Goal: Task Accomplishment & Management: Manage account settings

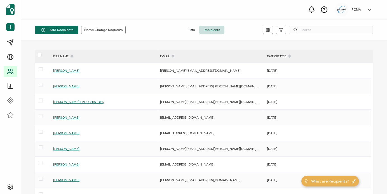
type input "v"
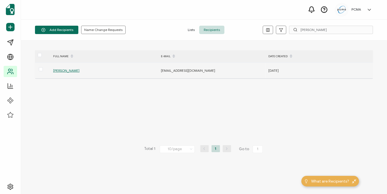
type input "Vanessa F"
click at [68, 69] on span "Vanessa Ferragut" at bounding box center [66, 70] width 26 height 4
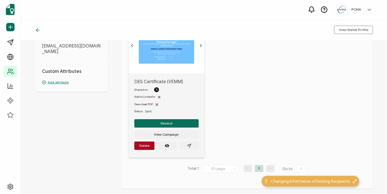
scroll to position [56, 0]
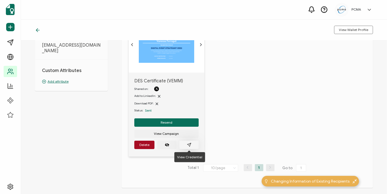
click at [190, 145] on icon "paper plane outline" at bounding box center [189, 145] width 4 height 4
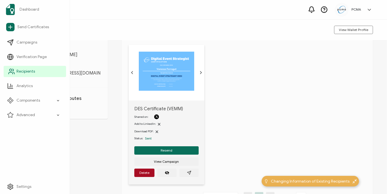
click at [38, 69] on link "Recipients" at bounding box center [35, 71] width 62 height 11
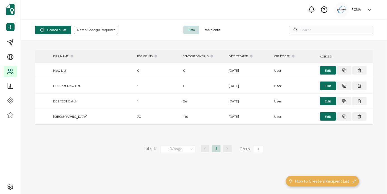
click at [214, 26] on span "Recipients" at bounding box center [211, 30] width 25 height 8
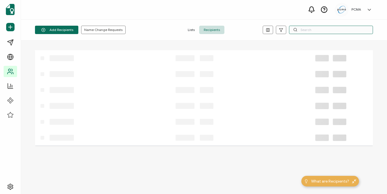
click at [328, 29] on input "text" at bounding box center [331, 30] width 84 height 8
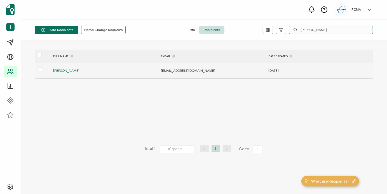
type input "[PERSON_NAME]"
click at [76, 70] on span "[PERSON_NAME]" at bounding box center [66, 70] width 26 height 4
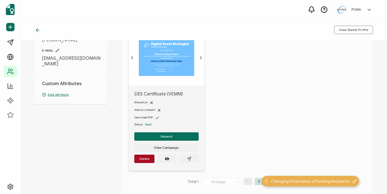
scroll to position [56, 0]
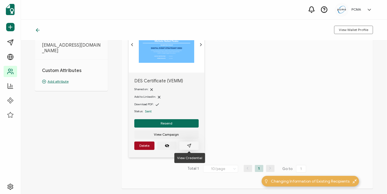
click at [188, 144] on icon "paper plane outline" at bounding box center [189, 146] width 4 height 4
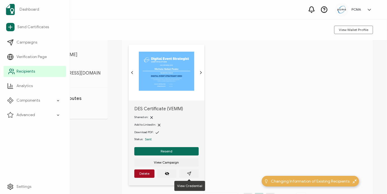
click at [23, 73] on span "Recipients" at bounding box center [25, 72] width 18 height 6
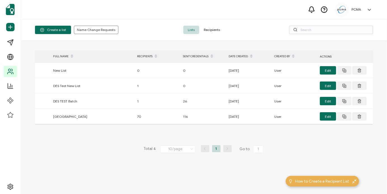
click at [210, 32] on span "Recipients" at bounding box center [211, 30] width 25 height 8
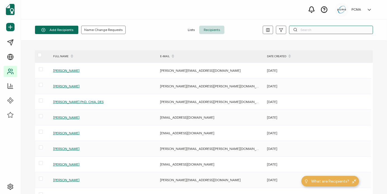
click at [317, 30] on input "text" at bounding box center [331, 30] width 84 height 8
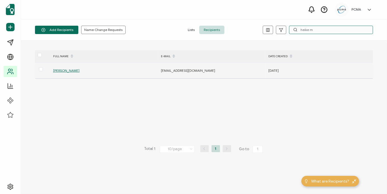
type input "heike m"
click at [66, 71] on span "Heike Markel" at bounding box center [66, 70] width 26 height 4
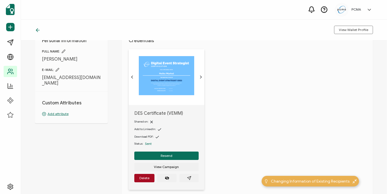
scroll to position [28, 0]
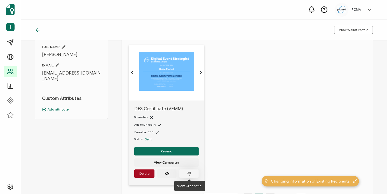
click at [190, 174] on icon "paper plane outline" at bounding box center [189, 174] width 4 height 4
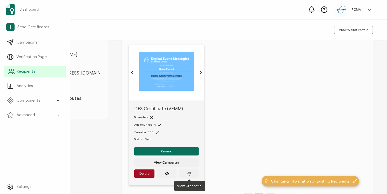
drag, startPoint x: 11, startPoint y: 73, endPoint x: 40, endPoint y: 71, distance: 28.9
click at [11, 72] on icon at bounding box center [11, 71] width 7 height 7
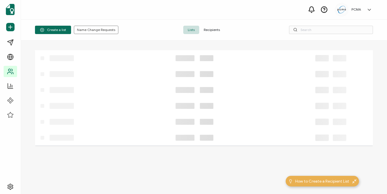
click at [213, 28] on span "Recipients" at bounding box center [211, 30] width 25 height 8
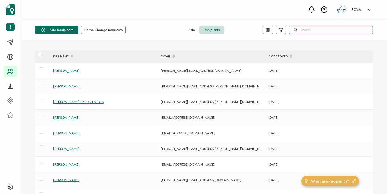
click at [314, 30] on input "text" at bounding box center [331, 30] width 84 height 8
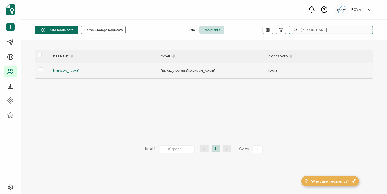
type input "[PERSON_NAME]"
click at [71, 69] on span "[PERSON_NAME]" at bounding box center [66, 70] width 26 height 4
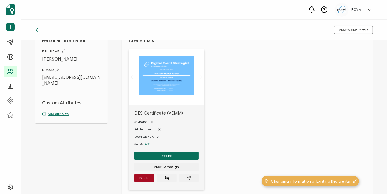
scroll to position [28, 0]
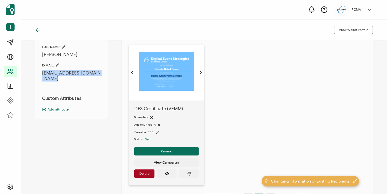
drag, startPoint x: 42, startPoint y: 72, endPoint x: 75, endPoint y: 83, distance: 34.7
click at [75, 83] on div "Personal Information FULL NAME: Michele Nebel Peake E-MAIL: mlnpeake@ashtonconf…" at bounding box center [71, 73] width 73 height 93
copy div "[EMAIL_ADDRESS][DOMAIN_NAME]"
click at [224, 127] on div "DES Certificate (VEMM) Shared on: Add to LinkedIn: Download PDF: Status: Sent R…" at bounding box center [251, 119] width 244 height 148
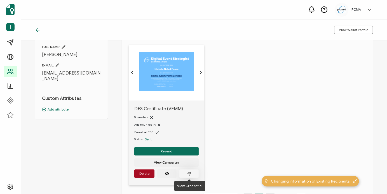
click at [191, 176] on icon "paper plane outline" at bounding box center [189, 174] width 4 height 4
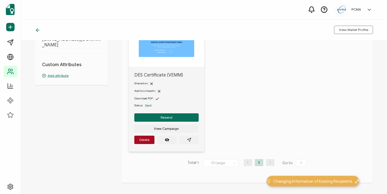
scroll to position [84, 0]
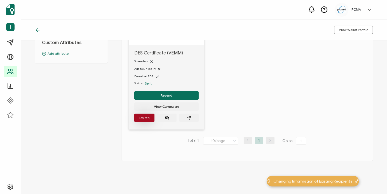
click at [144, 115] on button "Delete" at bounding box center [144, 118] width 20 height 8
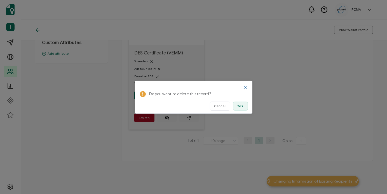
click at [243, 106] on span "Yes" at bounding box center [240, 106] width 6 height 3
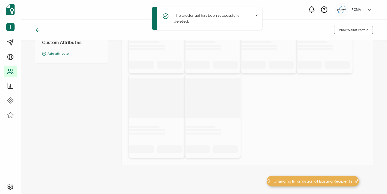
scroll to position [0, 0]
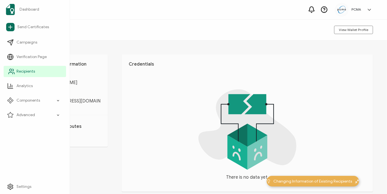
click at [16, 68] on link "Recipients" at bounding box center [35, 71] width 62 height 11
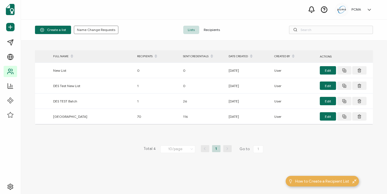
click at [215, 30] on span "Recipients" at bounding box center [211, 30] width 25 height 8
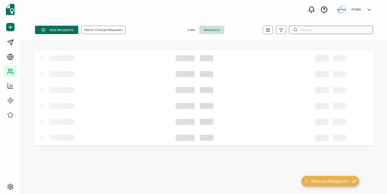
click at [302, 30] on input "text" at bounding box center [331, 30] width 84 height 8
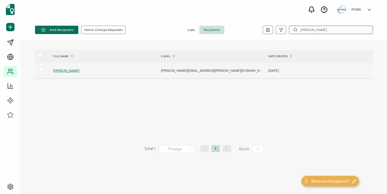
type input "[PERSON_NAME]"
click at [68, 70] on span "[PERSON_NAME]" at bounding box center [66, 70] width 26 height 4
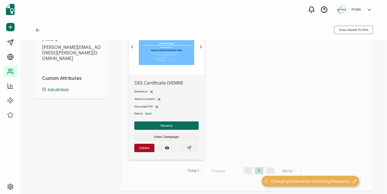
scroll to position [56, 0]
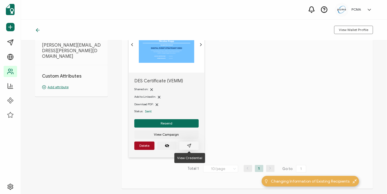
click at [190, 145] on icon "paper plane outline" at bounding box center [189, 146] width 4 height 4
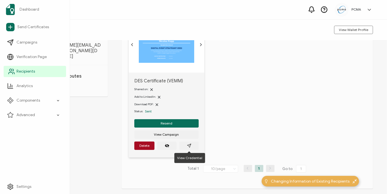
click at [36, 71] on link "Recipients" at bounding box center [35, 71] width 62 height 11
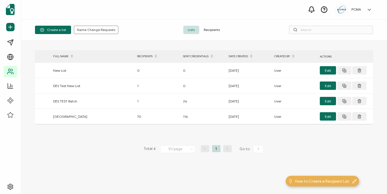
click at [213, 27] on span "Recipients" at bounding box center [211, 30] width 25 height 8
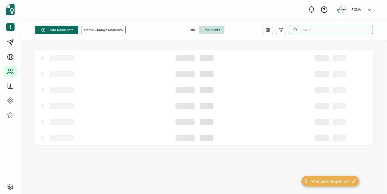
click at [317, 27] on input "text" at bounding box center [331, 30] width 84 height 8
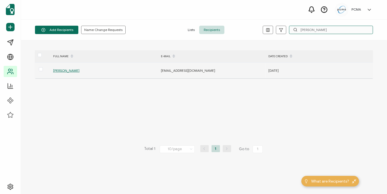
type input "[PERSON_NAME]"
click at [67, 70] on span "[PERSON_NAME]" at bounding box center [66, 70] width 26 height 4
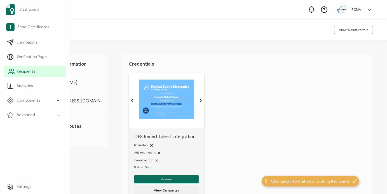
click at [20, 69] on span "Recipients" at bounding box center [25, 72] width 18 height 6
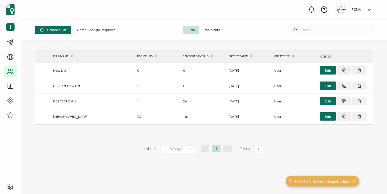
click at [211, 29] on span "Recipients" at bounding box center [211, 30] width 25 height 8
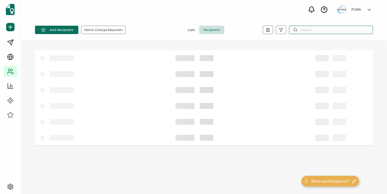
click at [310, 29] on input "text" at bounding box center [331, 30] width 84 height 8
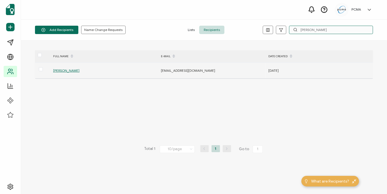
type input "[PERSON_NAME]"
click at [73, 72] on span "[PERSON_NAME]" at bounding box center [66, 70] width 26 height 4
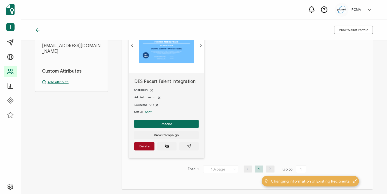
scroll to position [56, 0]
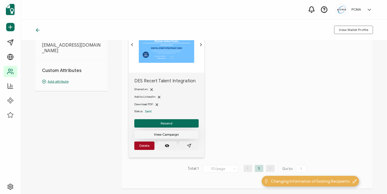
click at [170, 136] on span "View Campaign" at bounding box center [166, 134] width 25 height 3
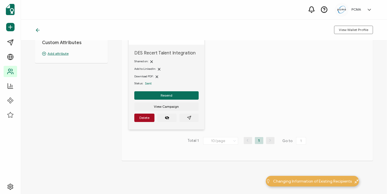
scroll to position [28, 0]
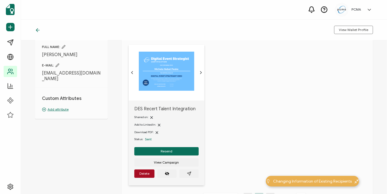
click at [165, 75] on img at bounding box center [166, 71] width 55 height 39
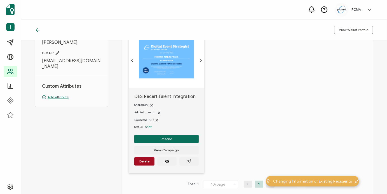
scroll to position [85, 0]
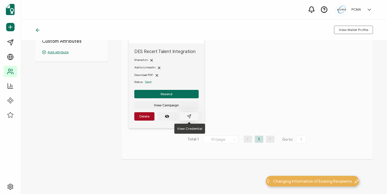
click at [190, 117] on icon "paper plane outline" at bounding box center [189, 117] width 4 height 4
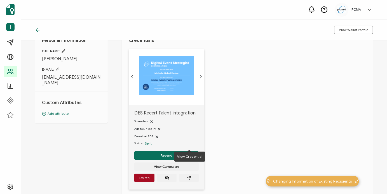
scroll to position [57, 0]
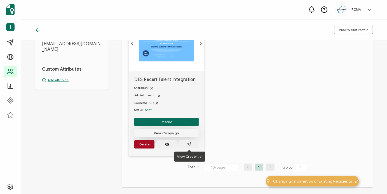
click at [162, 132] on span "View Campaign" at bounding box center [166, 133] width 25 height 3
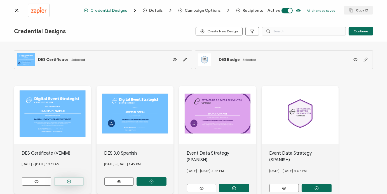
click at [67, 181] on icon "button" at bounding box center [69, 182] width 4 height 4
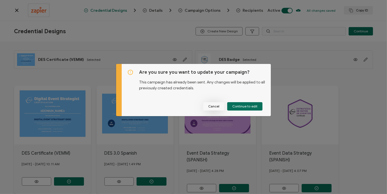
click at [214, 107] on span "Cancel" at bounding box center [213, 106] width 11 height 3
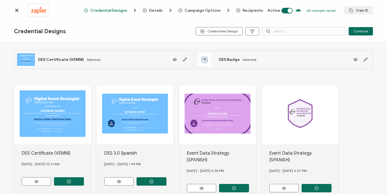
click at [19, 10] on icon at bounding box center [17, 11] width 6 height 6
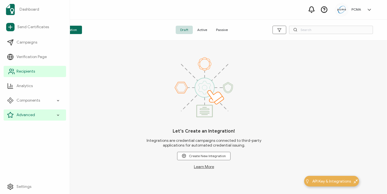
click at [32, 71] on span "Recipients" at bounding box center [25, 72] width 18 height 6
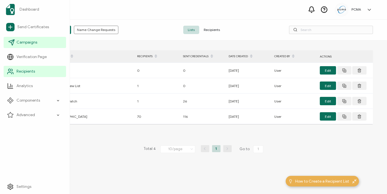
click at [28, 41] on span "Campaigns" at bounding box center [26, 43] width 21 height 6
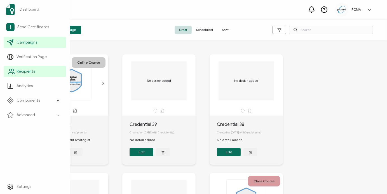
click at [29, 73] on span "Recipients" at bounding box center [25, 72] width 18 height 6
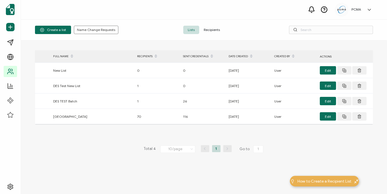
click at [211, 30] on span "Recipients" at bounding box center [211, 30] width 25 height 8
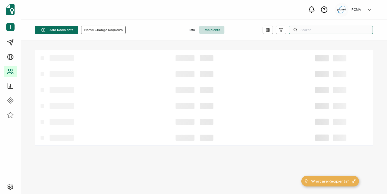
click at [325, 29] on input "text" at bounding box center [331, 30] width 84 height 8
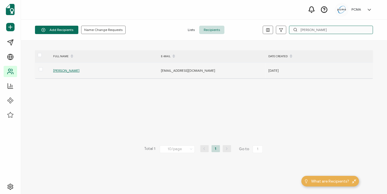
type input "[PERSON_NAME]"
click at [75, 69] on span "[PERSON_NAME]" at bounding box center [66, 70] width 26 height 4
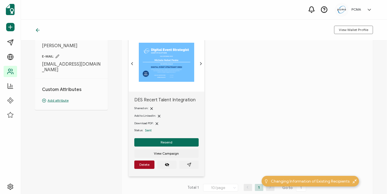
scroll to position [56, 0]
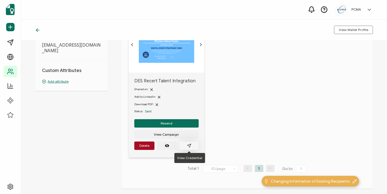
click at [188, 147] on icon "paper plane outline" at bounding box center [189, 146] width 4 height 4
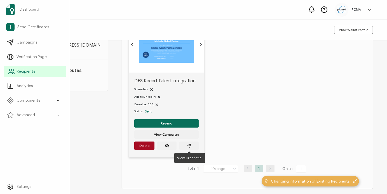
click at [16, 71] on link "Recipients" at bounding box center [35, 71] width 62 height 11
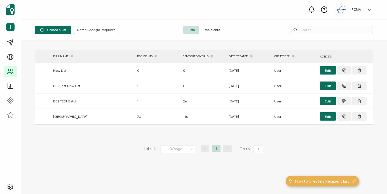
click at [206, 30] on span "Recipients" at bounding box center [211, 30] width 25 height 8
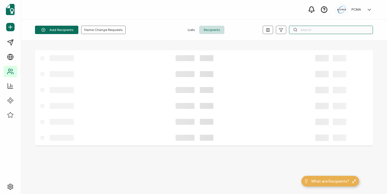
click at [312, 29] on input "text" at bounding box center [331, 30] width 84 height 8
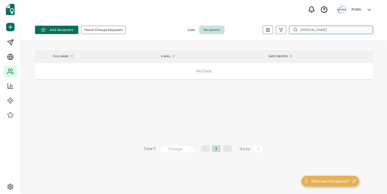
type input "[PERSON_NAME]"
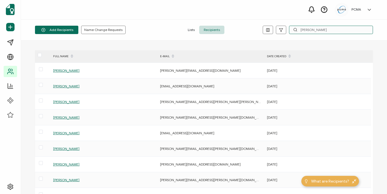
drag, startPoint x: 311, startPoint y: 30, endPoint x: 286, endPoint y: 30, distance: 25.2
click at [286, 30] on div "[PERSON_NAME]" at bounding box center [316, 30] width 113 height 8
click at [312, 30] on input "text" at bounding box center [331, 30] width 84 height 8
paste input "[DOMAIN_NAME][EMAIL_ADDRESS][DOMAIN_NAME]"
type input "[DOMAIN_NAME][EMAIL_ADDRESS][DOMAIN_NAME]"
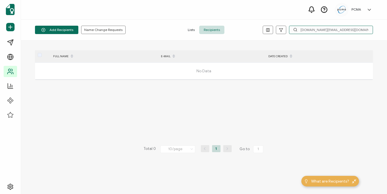
drag, startPoint x: 352, startPoint y: 29, endPoint x: 294, endPoint y: 30, distance: 57.6
click at [294, 30] on div "[DOMAIN_NAME][EMAIL_ADDRESS][DOMAIN_NAME]" at bounding box center [331, 30] width 84 height 8
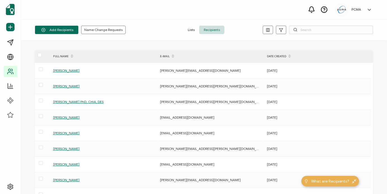
click at [161, 15] on div "PCMA [PERSON_NAME] [EMAIL_ADDRESS][DOMAIN_NAME] ID: 71983614 PCMA PCMA Create O…" at bounding box center [204, 10] width 366 height 20
